Goal: Find specific page/section: Find specific page/section

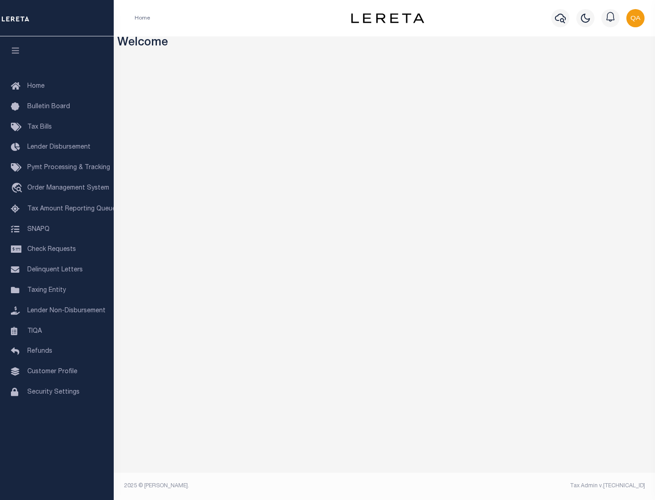
click at [57, 250] on span "Check Requests" at bounding box center [51, 249] width 49 height 6
select select "50"
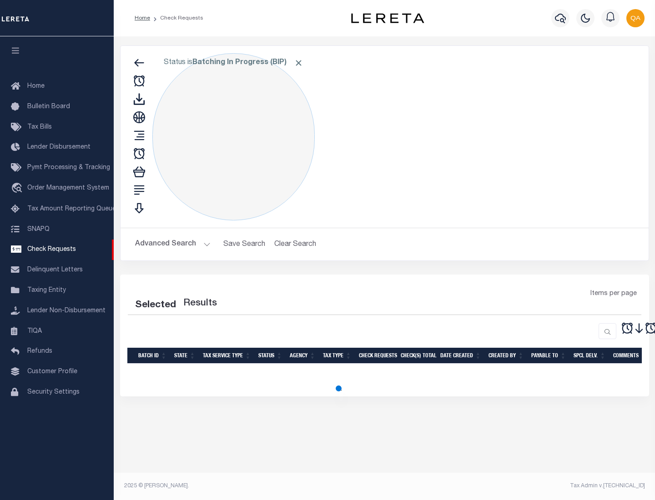
select select "50"
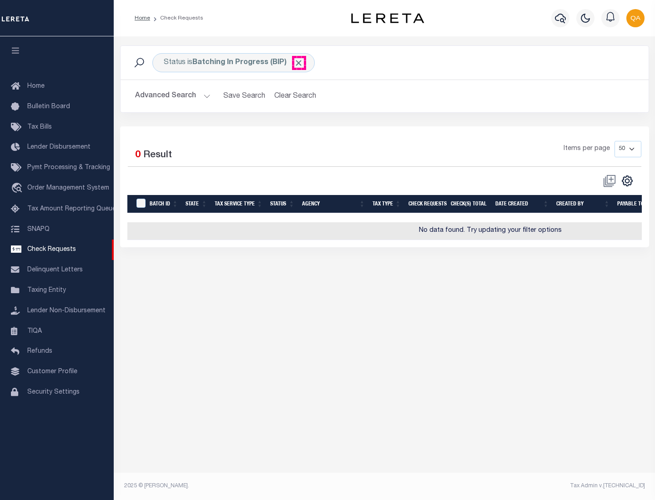
click at [299, 63] on span "Click to Remove" at bounding box center [299, 63] width 10 height 10
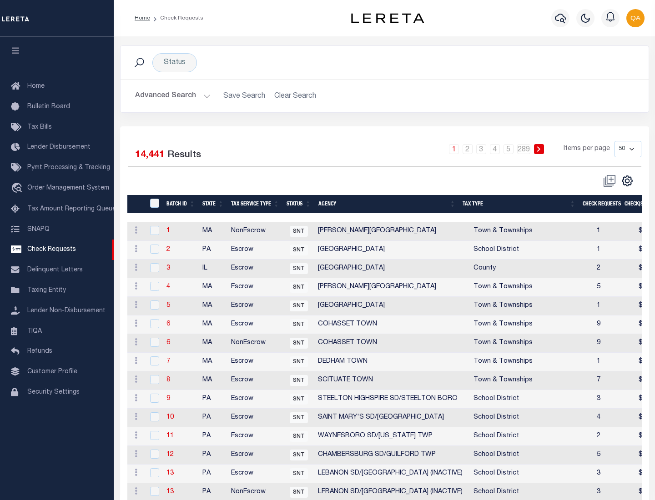
scroll to position [438, 0]
